Goal: Information Seeking & Learning: Learn about a topic

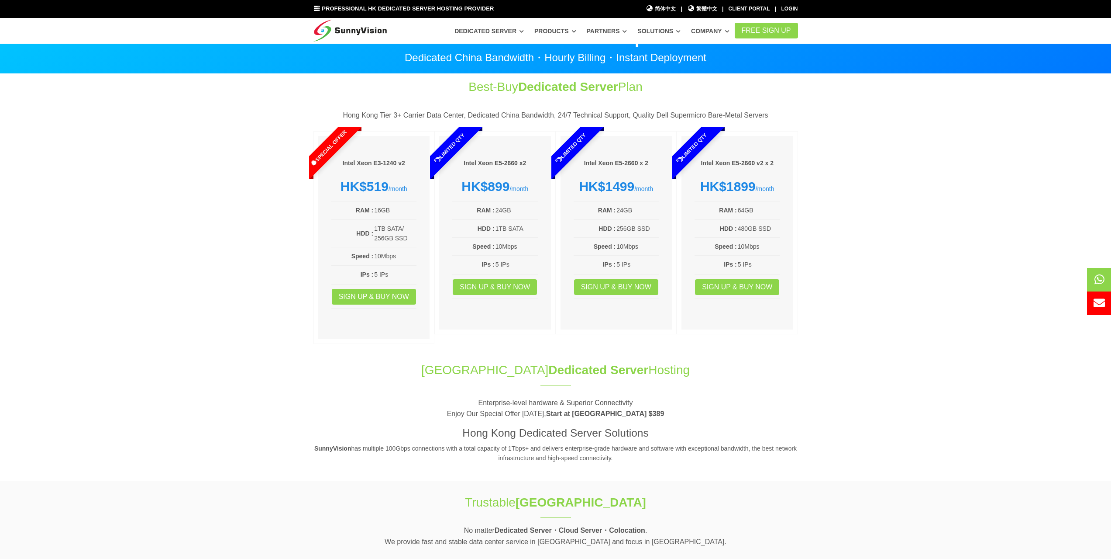
scroll to position [44, 0]
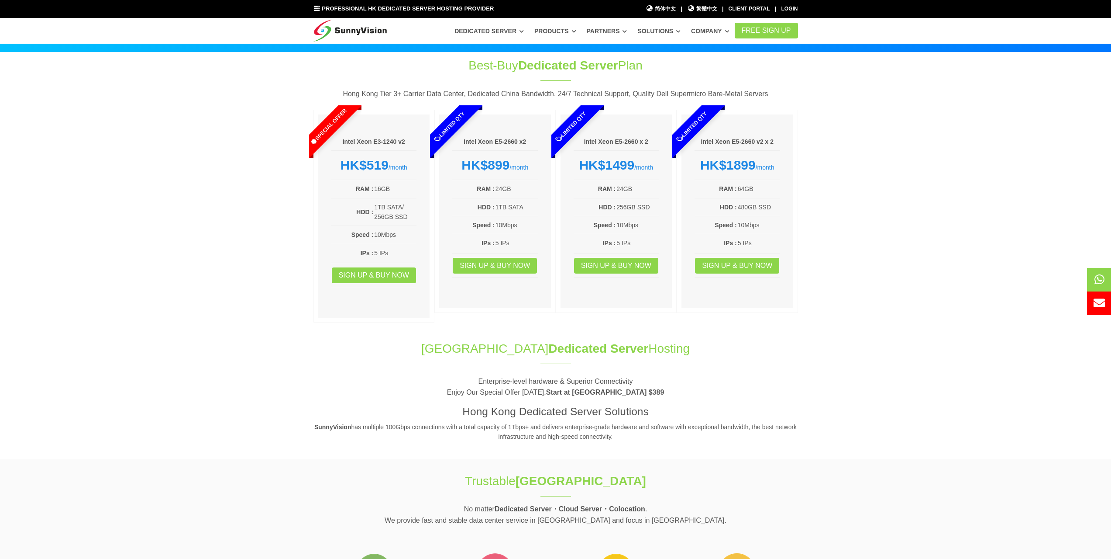
drag, startPoint x: 825, startPoint y: 449, endPoint x: 466, endPoint y: 321, distance: 380.8
click at [472, 336] on section "Hong Kong Dedicated Server Hosting Enterprise-level hardware & Superior Connect…" at bounding box center [555, 395] width 1111 height 128
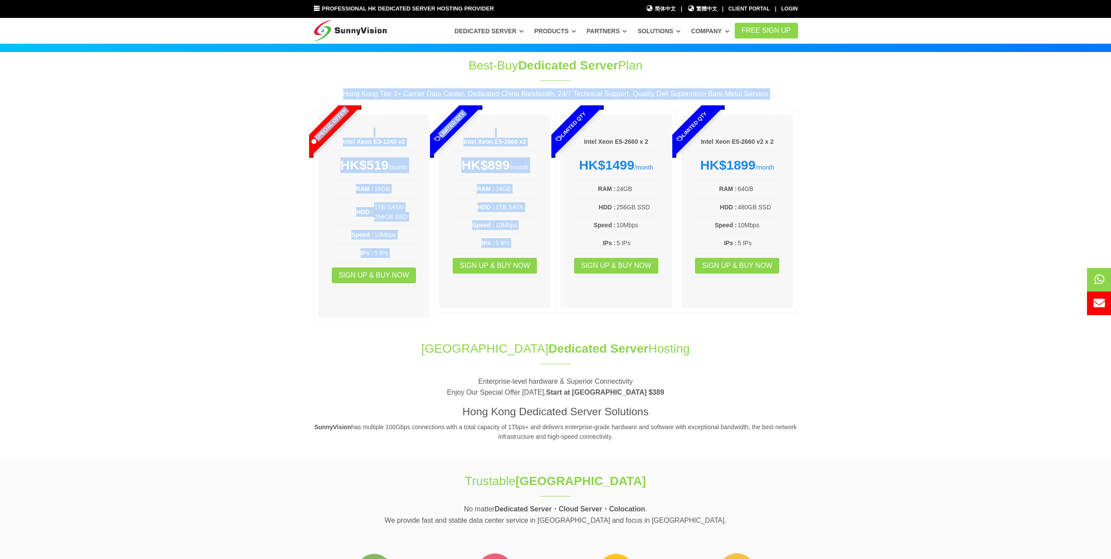
drag, startPoint x: 522, startPoint y: 329, endPoint x: 313, endPoint y: 93, distance: 315.2
click at [308, 94] on section "Best-Buy Dedicated Server Plan Hong Kong Tier 3+ Carrier Data Center, Dedicated…" at bounding box center [555, 191] width 1111 height 279
click at [379, 102] on div "Hong Kong Tier 3+ Carrier Data Center, Dedicated China Bandwidth, 24/7 Technica…" at bounding box center [556, 96] width 498 height 17
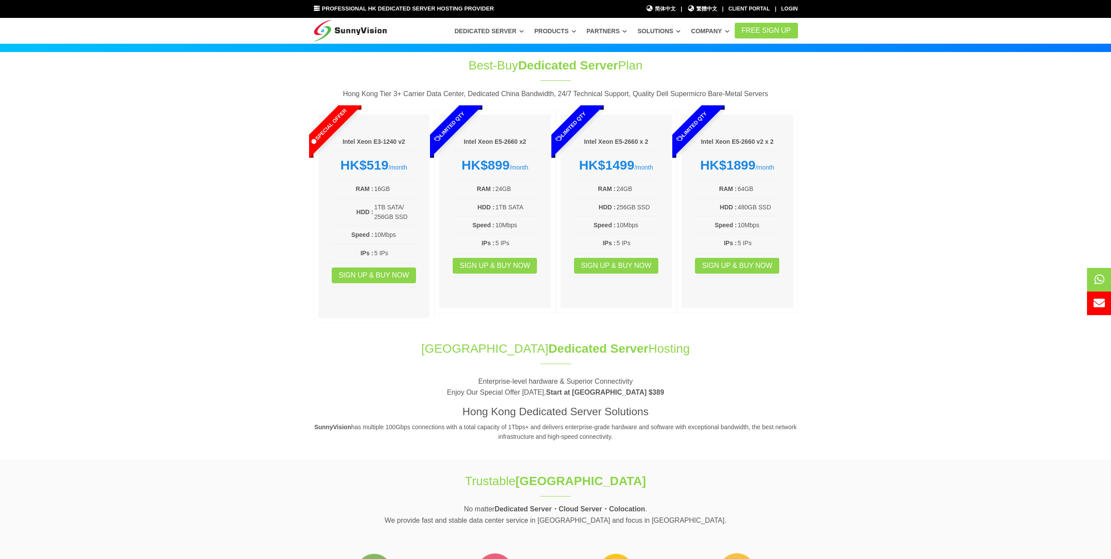
drag, startPoint x: 535, startPoint y: 106, endPoint x: 829, endPoint y: 362, distance: 389.4
click at [829, 361] on section "Hong Kong Dedicated Server Hosting Enterprise-level hardware & Superior Connect…" at bounding box center [555, 395] width 1111 height 128
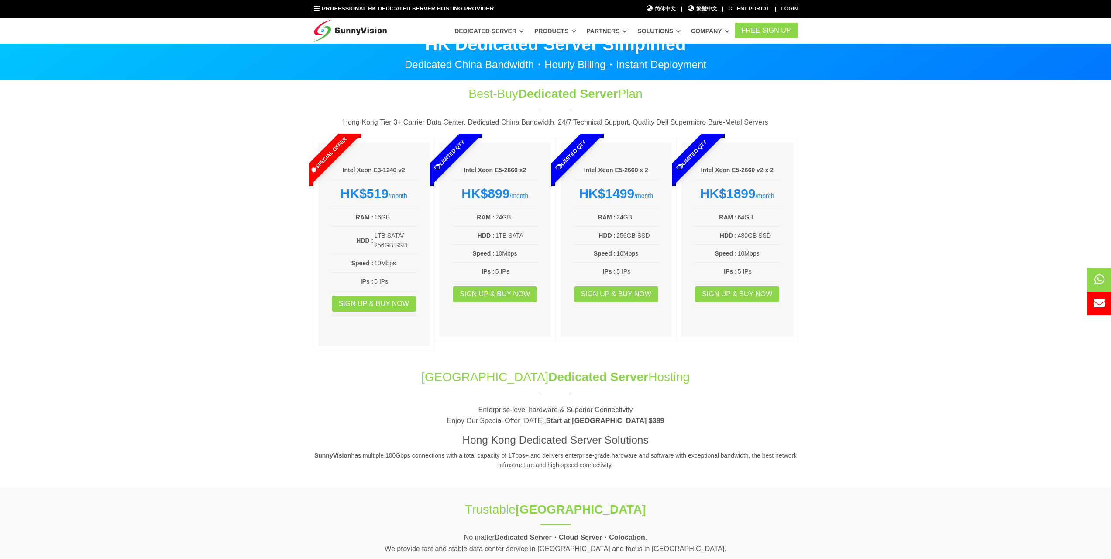
scroll to position [0, 0]
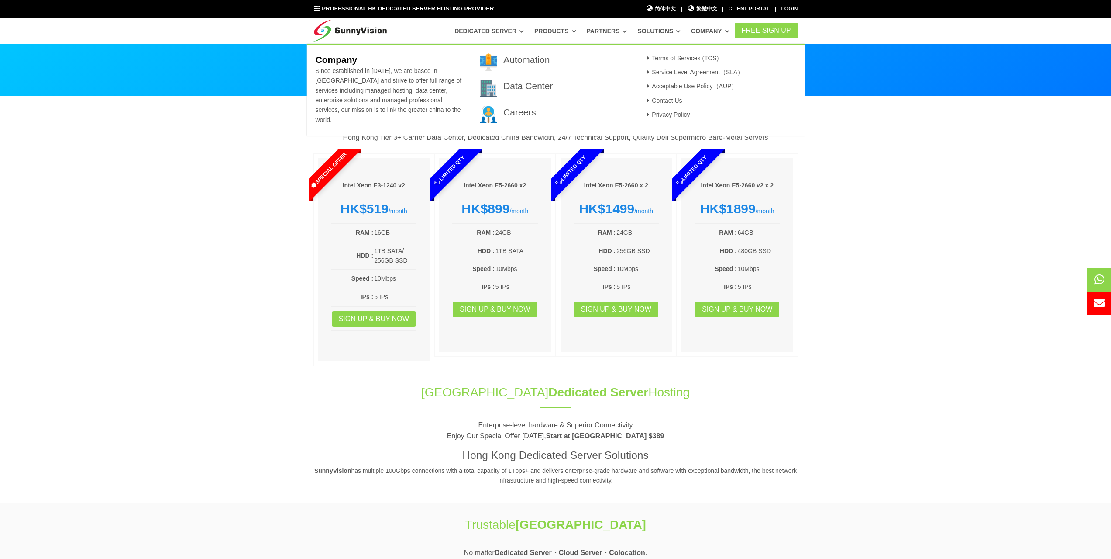
click at [400, 82] on span "Since established in [DATE], we are based in [GEOGRAPHIC_DATA] and strive to of…" at bounding box center [388, 95] width 146 height 56
click at [357, 31] on img at bounding box center [351, 29] width 74 height 22
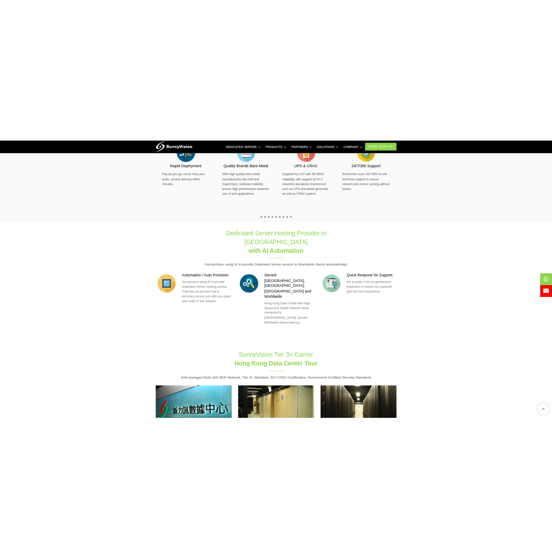
scroll to position [611, 0]
